Goal: Transaction & Acquisition: Download file/media

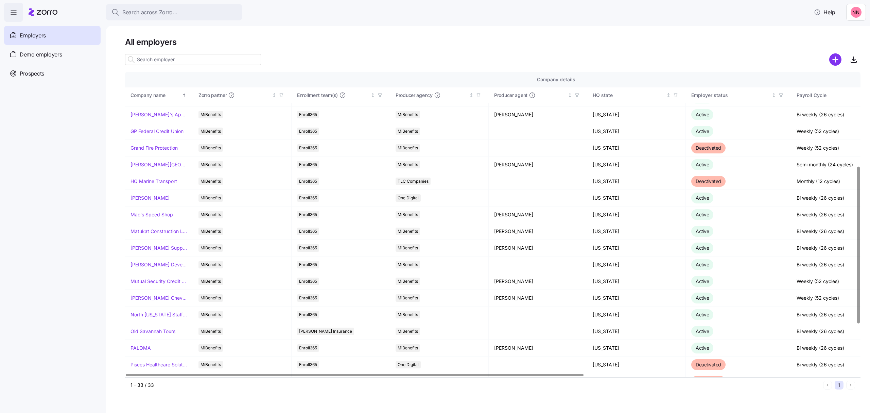
scroll to position [181, 0]
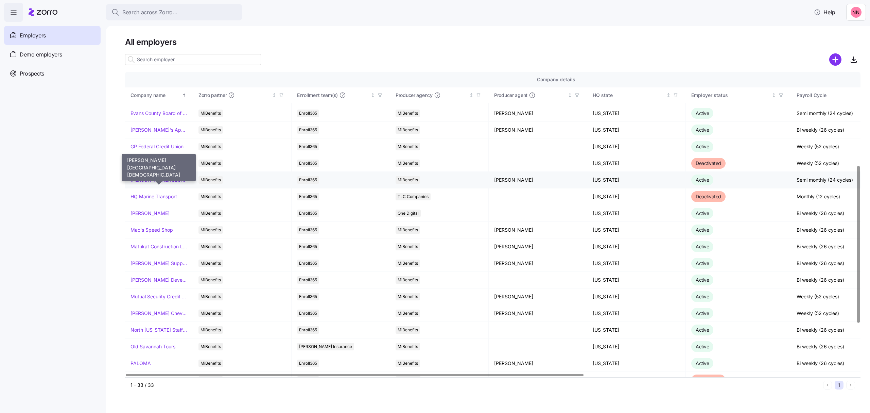
click at [161, 181] on link "[PERSON_NAME][GEOGRAPHIC_DATA][DEMOGRAPHIC_DATA]" at bounding box center [158, 179] width 57 height 7
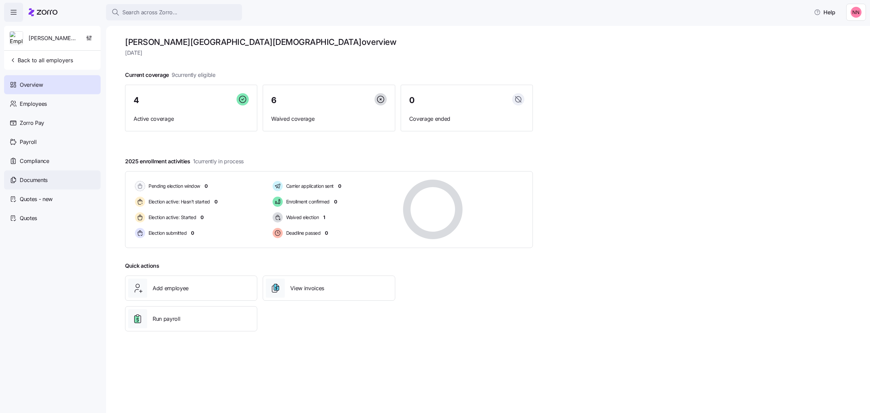
click at [40, 178] on span "Documents" at bounding box center [34, 180] width 28 height 8
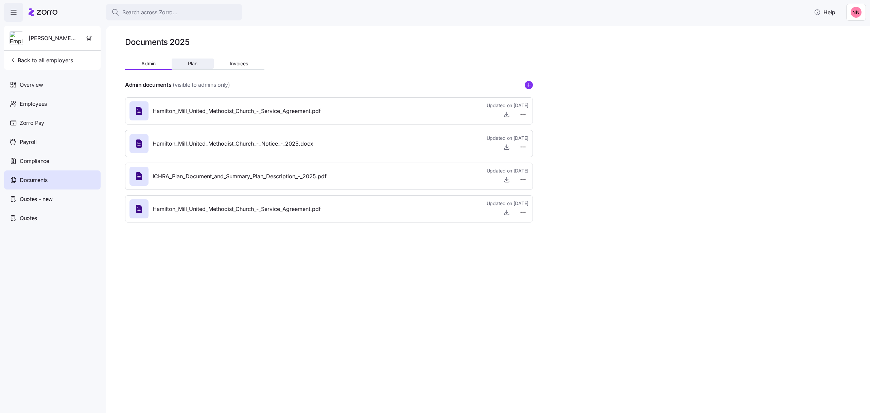
click at [196, 63] on span "Plan" at bounding box center [193, 63] width 10 height 5
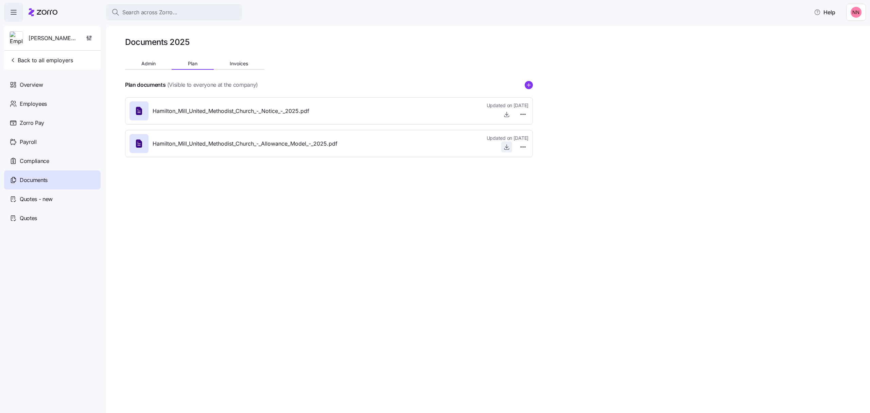
click at [504, 144] on icon "button" at bounding box center [506, 146] width 7 height 7
